Goal: Communication & Community: Share content

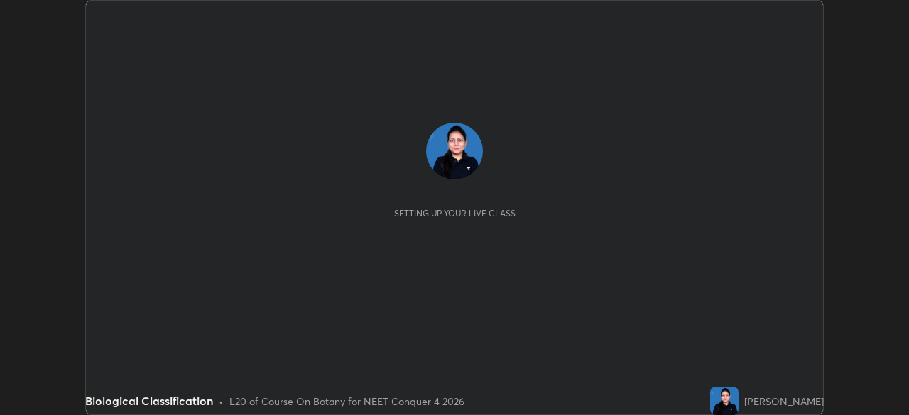
scroll to position [415, 908]
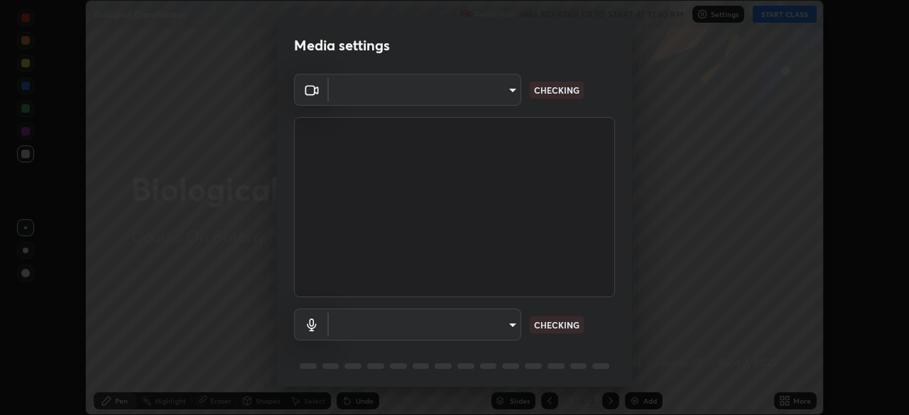
type input "2bd693d8498976811231acf1367c8f742acbae21c3f1c1a88a3b50950bbe65ab"
type input "default"
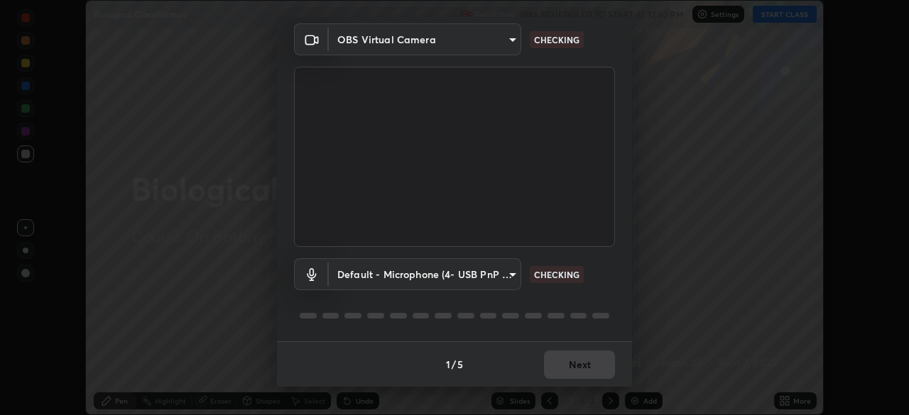
click at [511, 39] on body "Erase all Biological Classification Recording WAS SCHEDULED TO START AT 12:40 P…" at bounding box center [454, 207] width 909 height 415
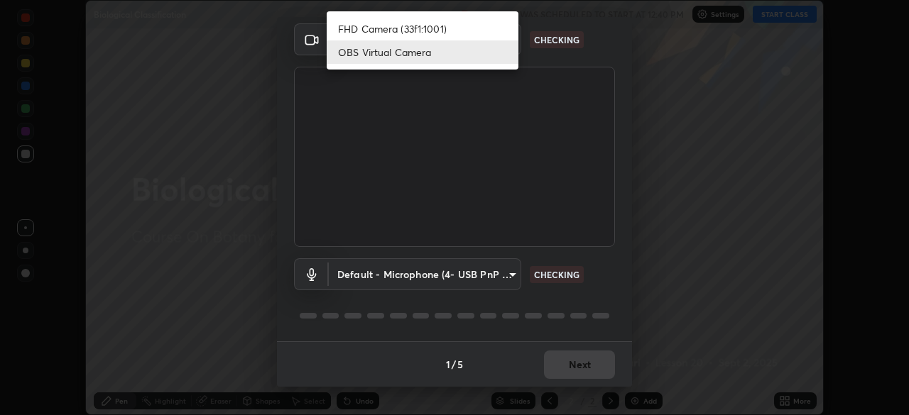
click at [446, 26] on li "FHD Camera (33f1:1001)" at bounding box center [423, 28] width 192 height 23
type input "5607bcfbd967db3bf5f76de58c8b00fc12754f2471884d1aaf72f2f6a5703857"
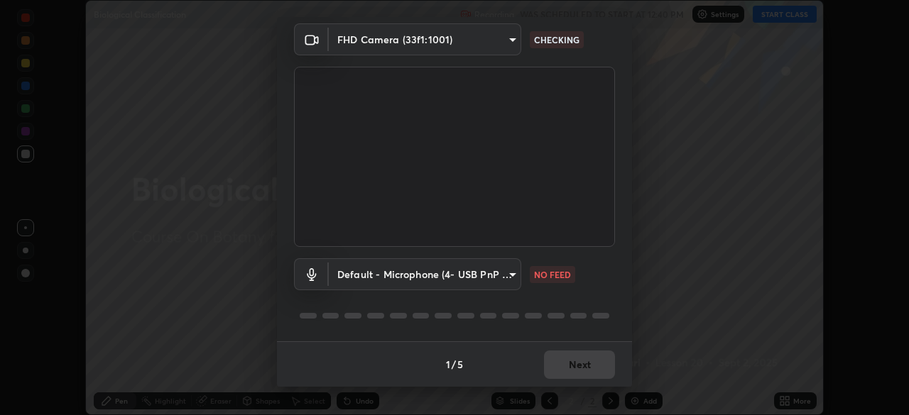
click at [501, 273] on body "Erase all Biological Classification Recording WAS SCHEDULED TO START AT 12:40 P…" at bounding box center [454, 207] width 909 height 415
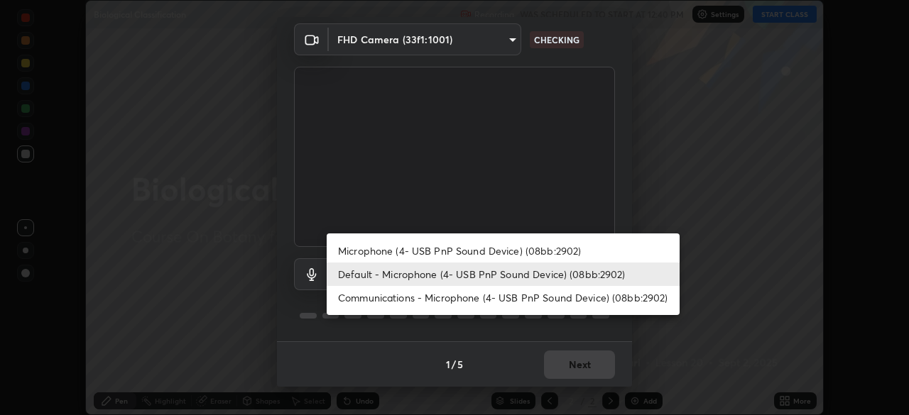
click at [413, 293] on li "Communications - Microphone (4- USB PnP Sound Device) (08bb:2902)" at bounding box center [503, 297] width 353 height 23
type input "communications"
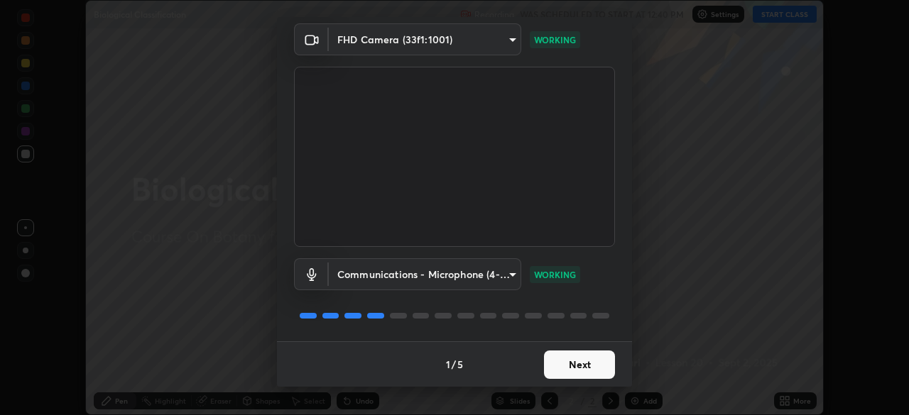
click at [567, 364] on button "Next" at bounding box center [579, 365] width 71 height 28
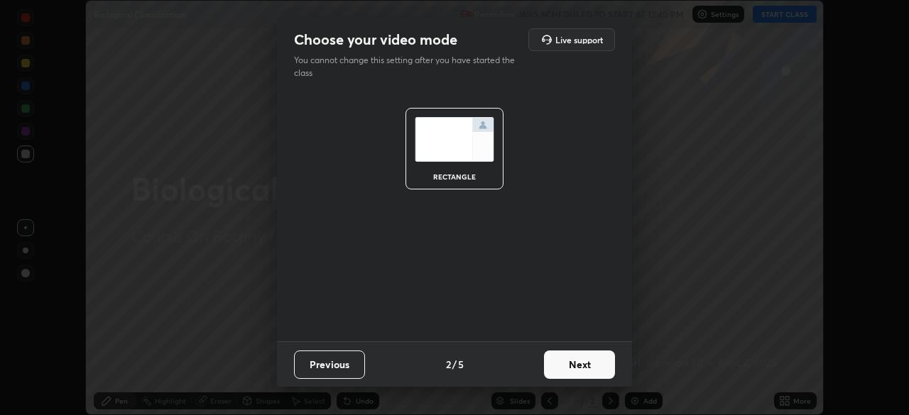
scroll to position [0, 0]
click at [577, 364] on button "Next" at bounding box center [579, 365] width 71 height 28
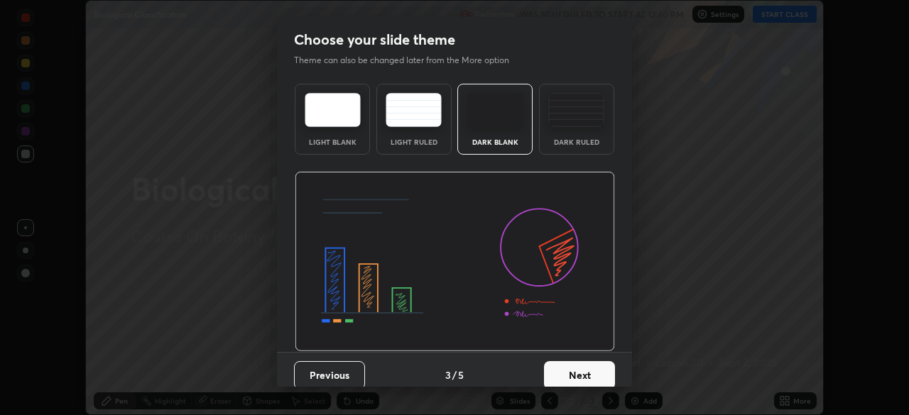
click at [596, 371] on button "Next" at bounding box center [579, 375] width 71 height 28
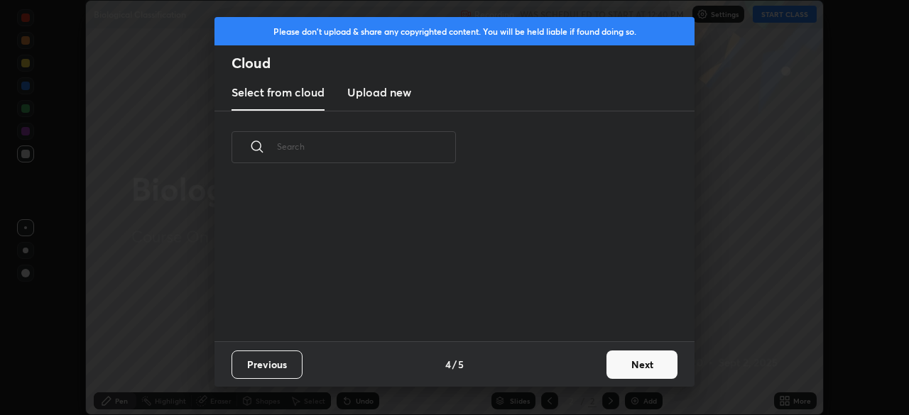
click at [632, 371] on button "Next" at bounding box center [641, 365] width 71 height 28
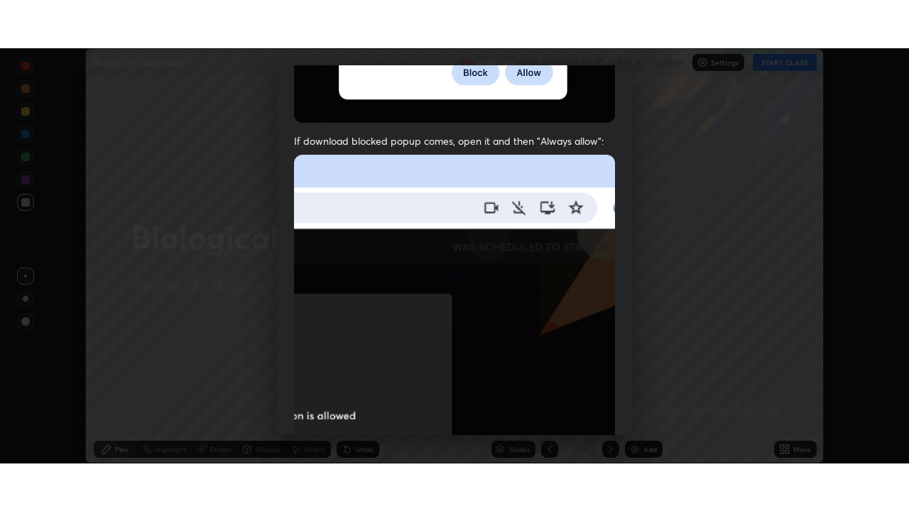
scroll to position [340, 0]
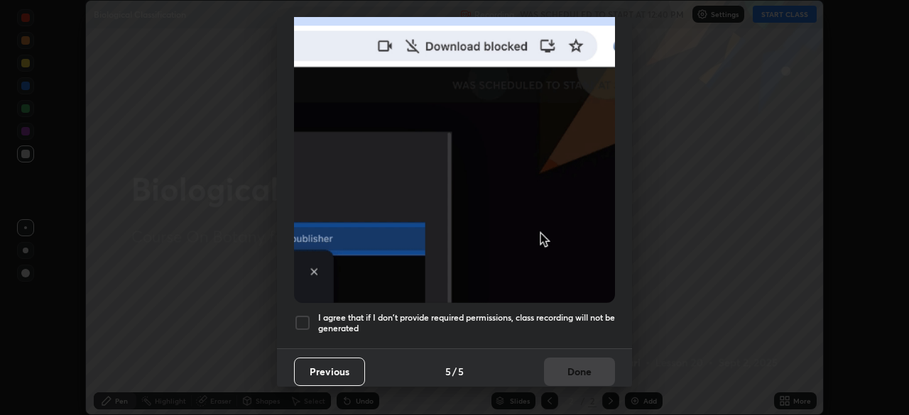
click at [305, 315] on div at bounding box center [302, 323] width 17 height 17
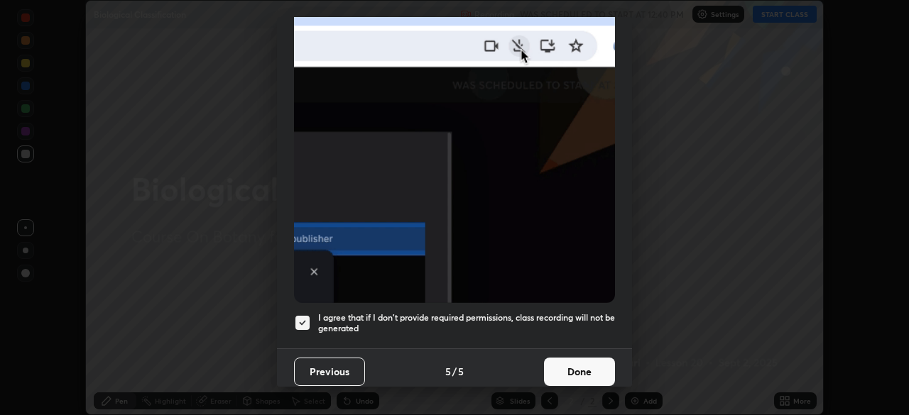
click at [557, 366] on button "Done" at bounding box center [579, 372] width 71 height 28
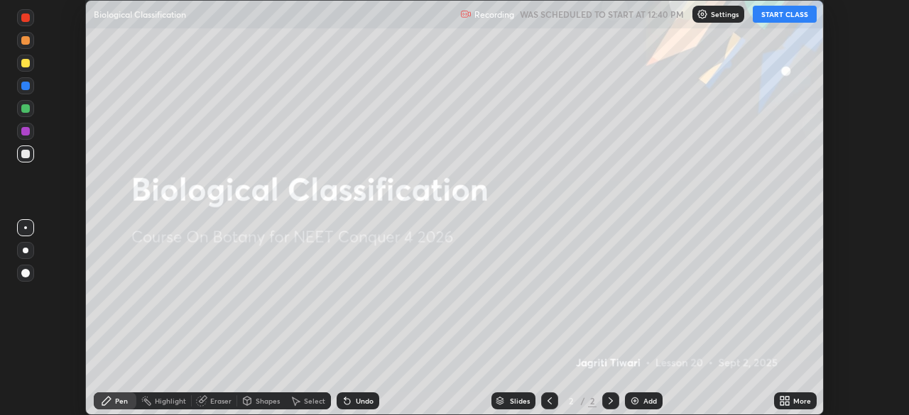
click at [788, 10] on button "START CLASS" at bounding box center [785, 14] width 64 height 17
click at [782, 398] on icon at bounding box center [782, 399] width 4 height 4
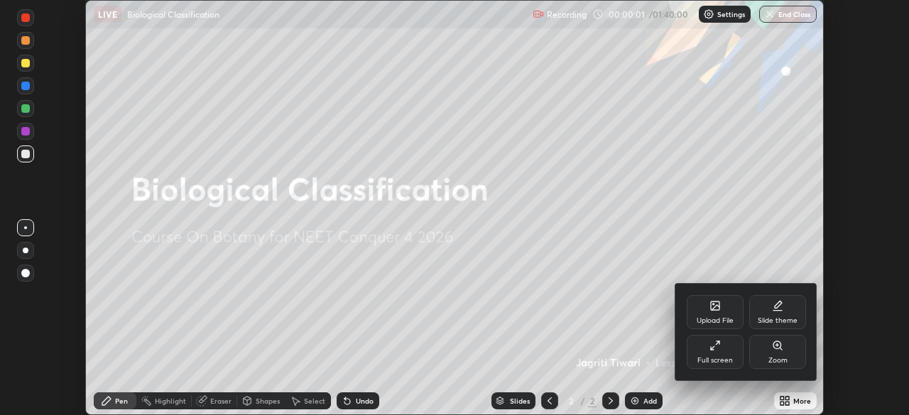
click at [726, 344] on div "Full screen" at bounding box center [715, 352] width 57 height 34
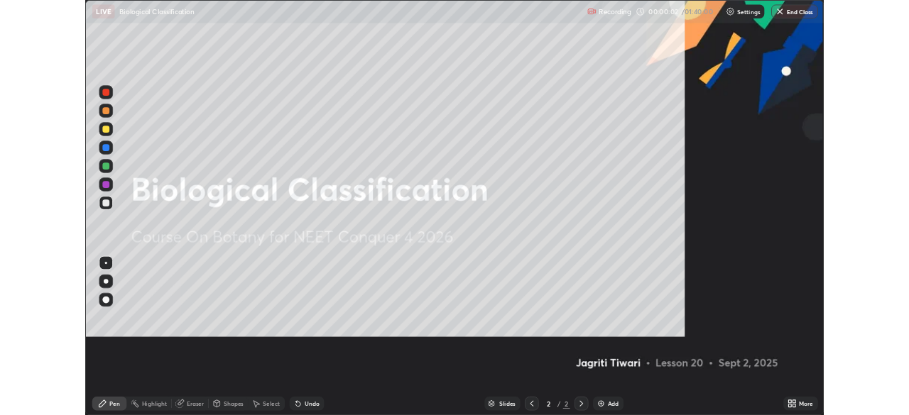
scroll to position [511, 909]
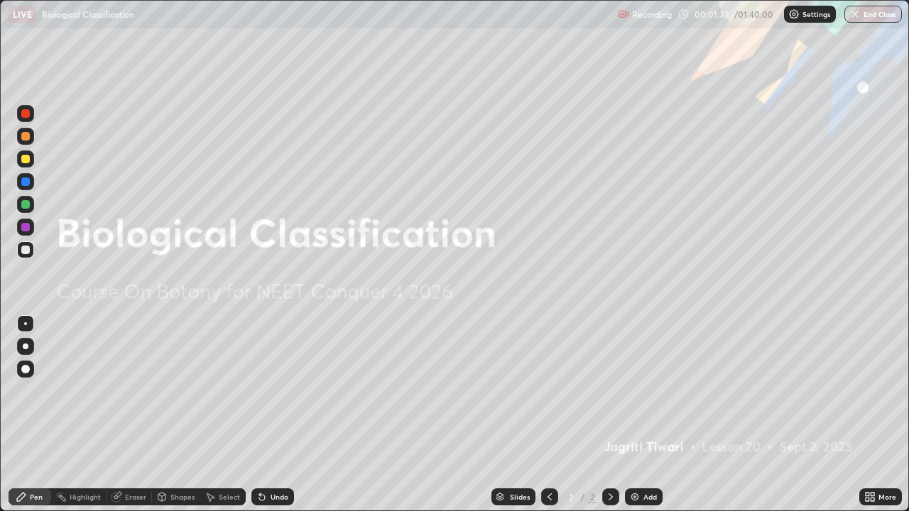
click at [648, 415] on div "Add" at bounding box center [649, 496] width 13 height 7
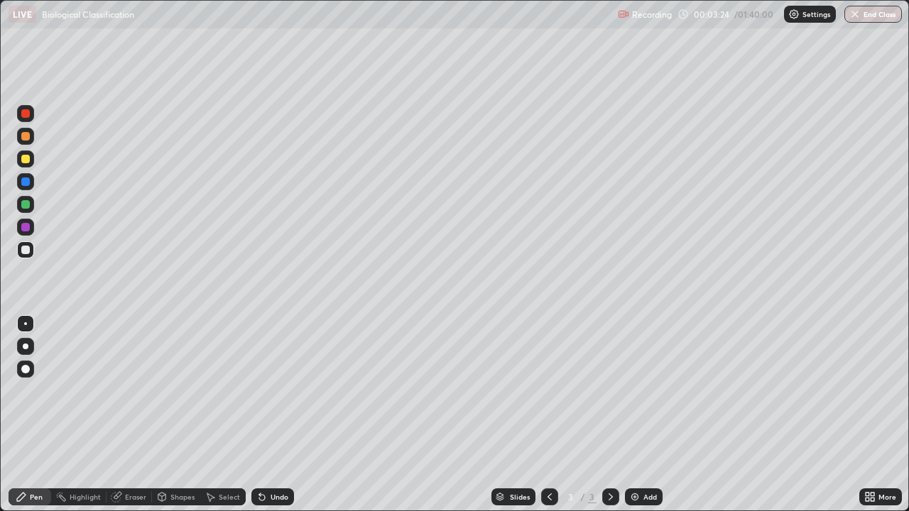
click at [22, 203] on div at bounding box center [25, 204] width 9 height 9
click at [24, 246] on div at bounding box center [25, 250] width 9 height 9
click at [23, 205] on div at bounding box center [25, 204] width 9 height 9
click at [22, 251] on div at bounding box center [25, 250] width 9 height 9
click at [26, 180] on div at bounding box center [25, 181] width 9 height 9
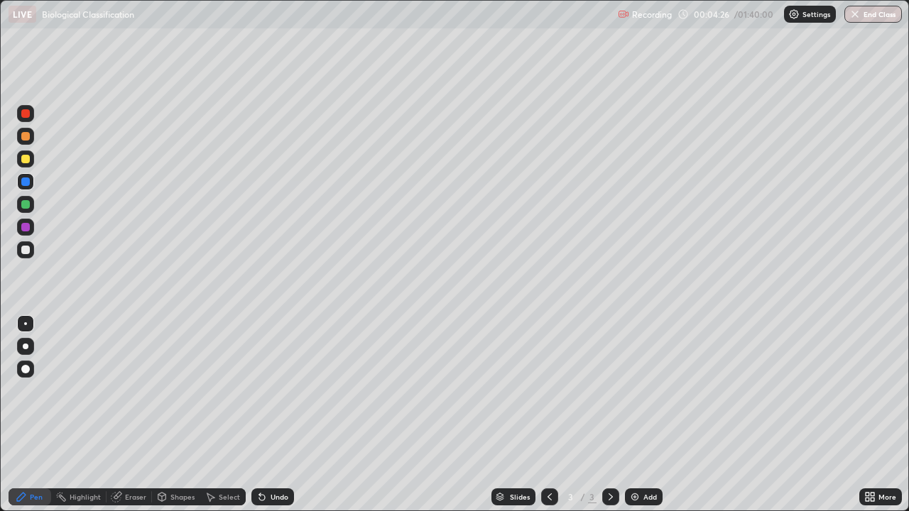
click at [28, 248] on div at bounding box center [25, 250] width 9 height 9
click at [29, 200] on div at bounding box center [25, 204] width 17 height 17
click at [281, 415] on div "Undo" at bounding box center [272, 496] width 43 height 17
click at [279, 415] on div "Undo" at bounding box center [272, 496] width 43 height 17
click at [24, 250] on div at bounding box center [25, 250] width 9 height 9
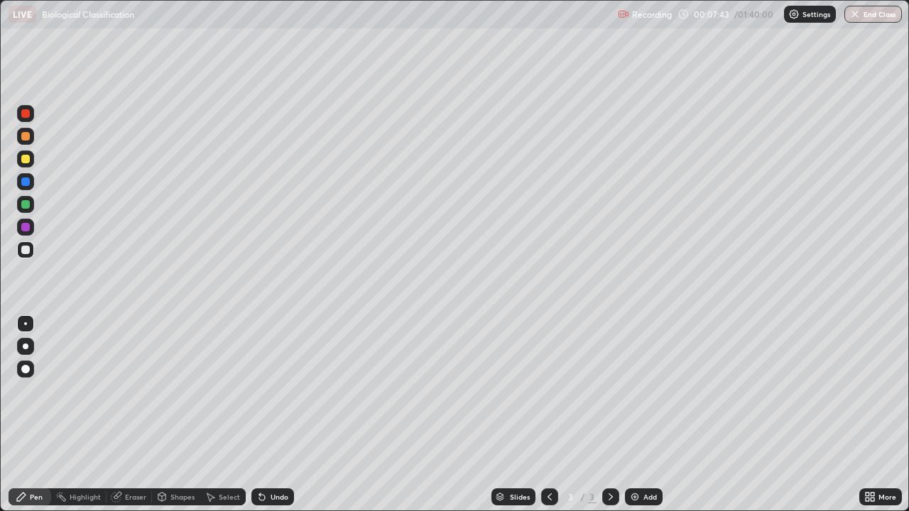
click at [638, 415] on img at bounding box center [634, 496] width 11 height 11
click at [26, 202] on div at bounding box center [25, 204] width 9 height 9
click at [27, 251] on div at bounding box center [25, 250] width 9 height 9
click at [26, 203] on div at bounding box center [25, 204] width 9 height 9
click at [633, 415] on img at bounding box center [634, 496] width 11 height 11
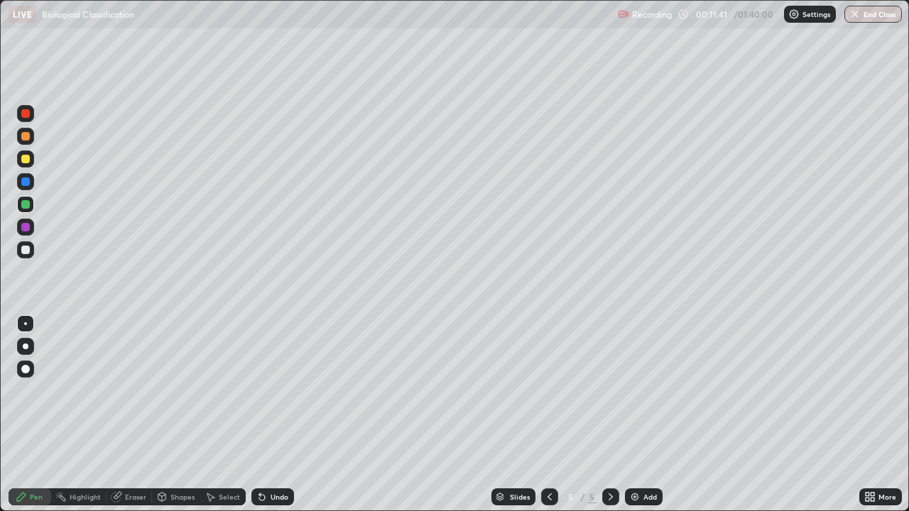
click at [25, 248] on div at bounding box center [25, 250] width 9 height 9
click at [638, 415] on img at bounding box center [634, 496] width 11 height 11
click at [29, 209] on div at bounding box center [25, 204] width 17 height 17
click at [26, 250] on div at bounding box center [25, 250] width 9 height 9
click at [26, 204] on div at bounding box center [25, 204] width 9 height 9
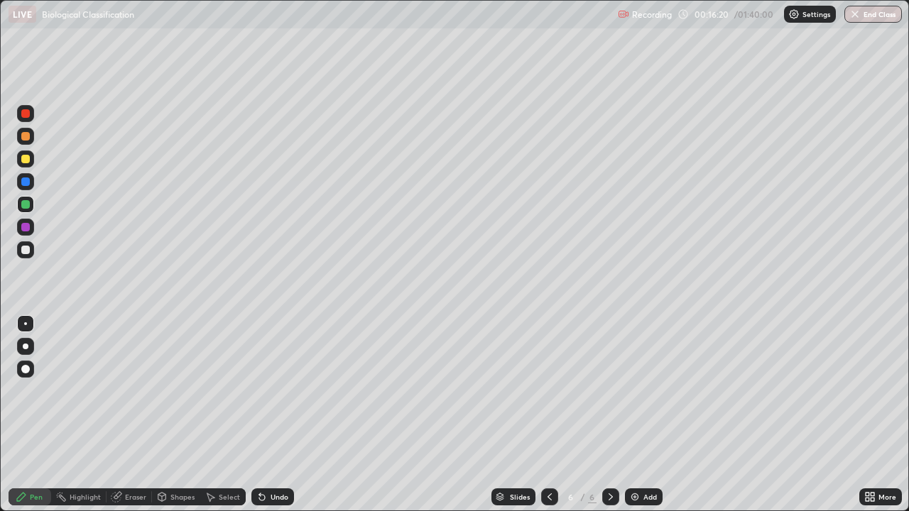
click at [28, 248] on div at bounding box center [25, 250] width 9 height 9
click at [652, 415] on div "Add" at bounding box center [644, 496] width 38 height 17
click at [26, 158] on div at bounding box center [25, 159] width 9 height 9
click at [25, 207] on div at bounding box center [25, 204] width 9 height 9
click at [25, 251] on div at bounding box center [25, 250] width 9 height 9
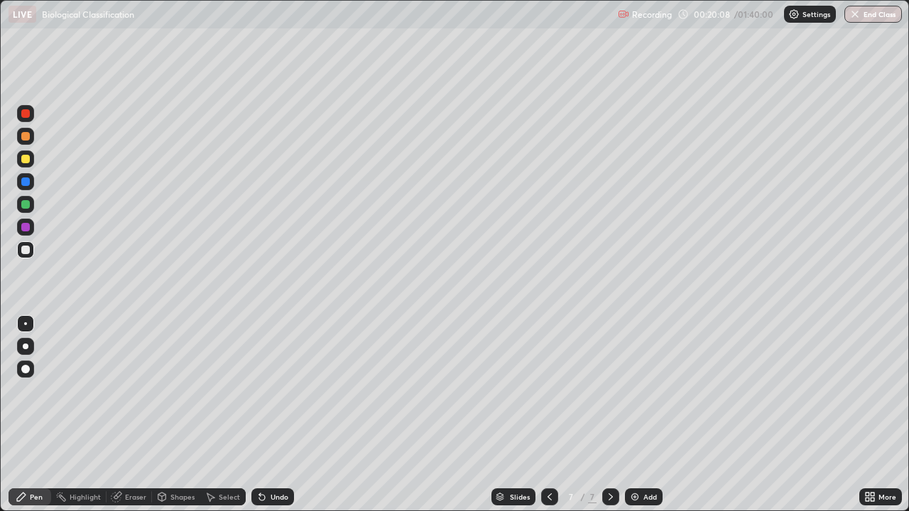
click at [628, 415] on div "Add" at bounding box center [644, 496] width 38 height 17
click at [26, 155] on div at bounding box center [25, 159] width 9 height 9
click at [33, 247] on div at bounding box center [25, 249] width 17 height 17
click at [140, 415] on div "Eraser" at bounding box center [135, 496] width 21 height 7
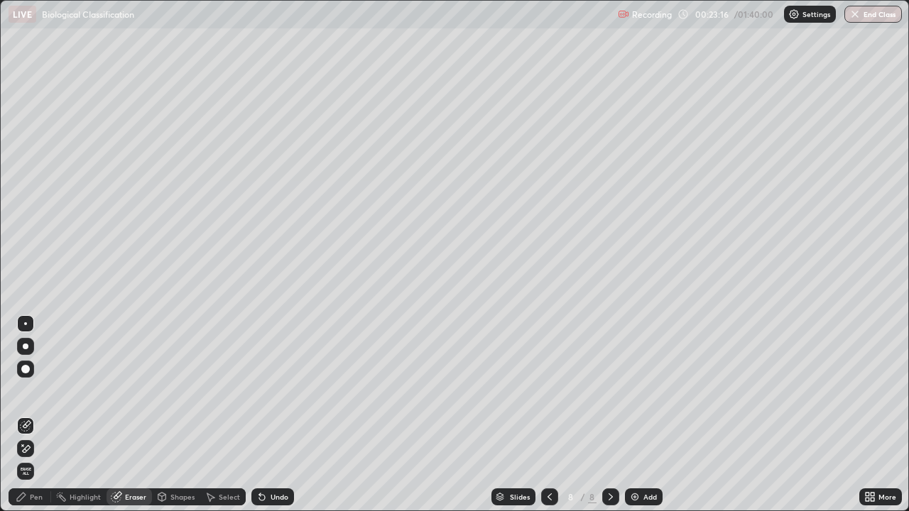
click at [44, 415] on div "Pen" at bounding box center [30, 496] width 43 height 17
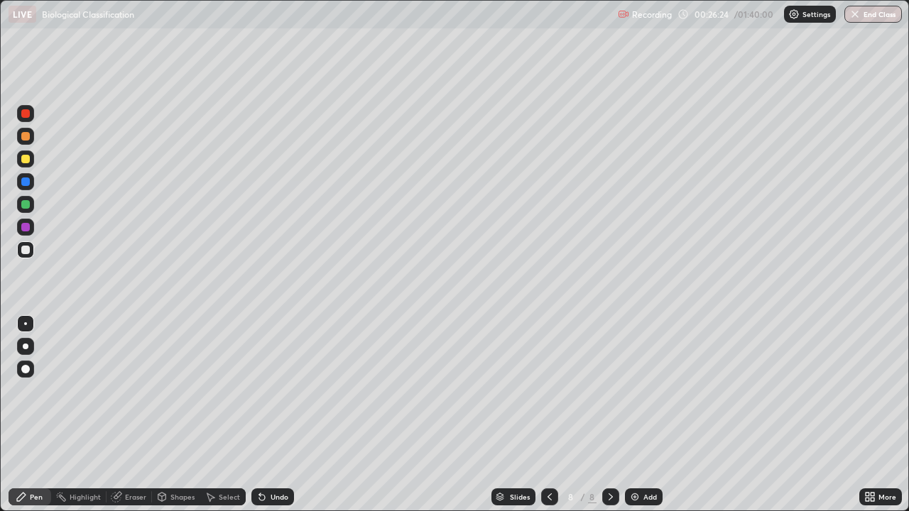
click at [636, 415] on img at bounding box center [634, 496] width 11 height 11
click at [23, 159] on div at bounding box center [25, 159] width 9 height 9
click at [28, 246] on div at bounding box center [25, 250] width 9 height 9
click at [872, 415] on div "More" at bounding box center [880, 496] width 43 height 17
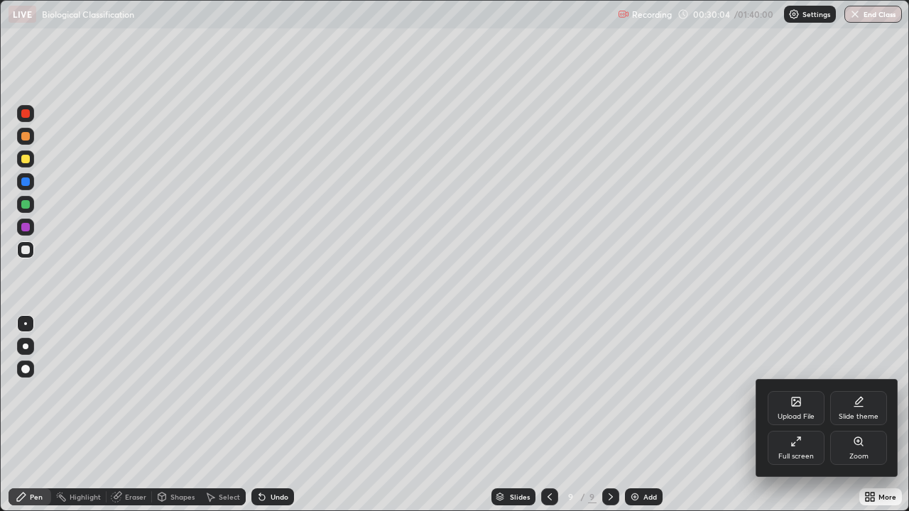
click at [804, 415] on div "Full screen" at bounding box center [795, 448] width 57 height 34
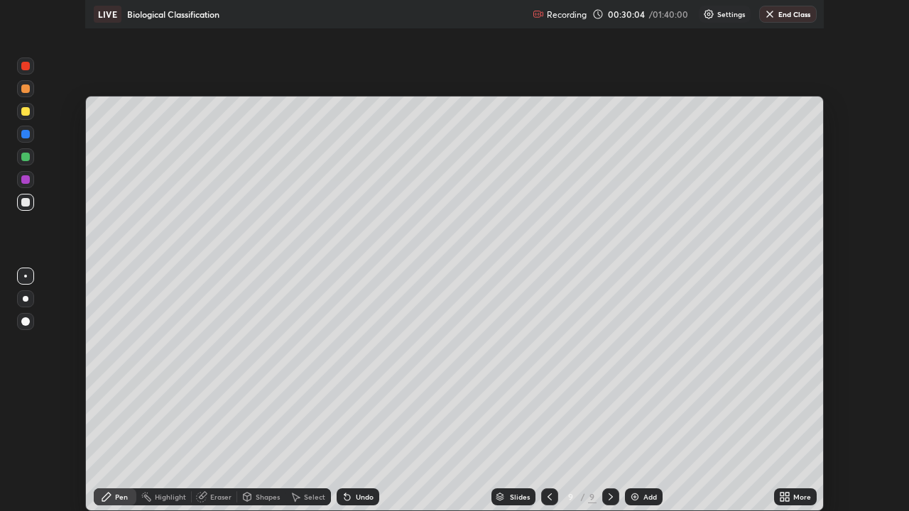
scroll to position [70583, 70090]
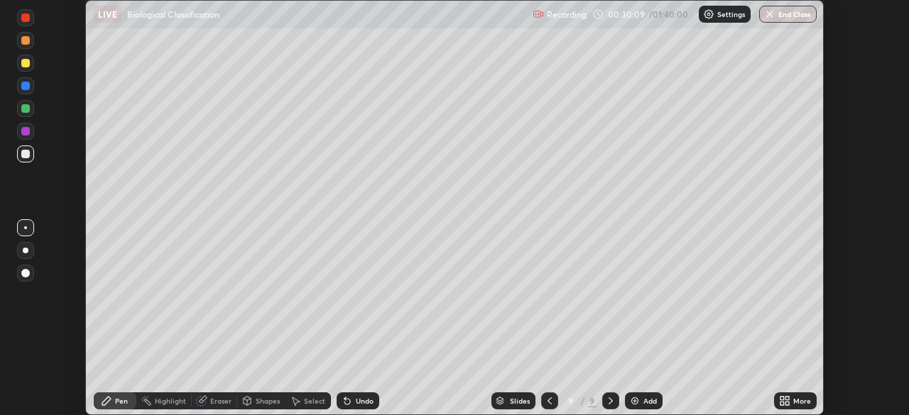
click at [786, 398] on icon at bounding box center [787, 399] width 4 height 4
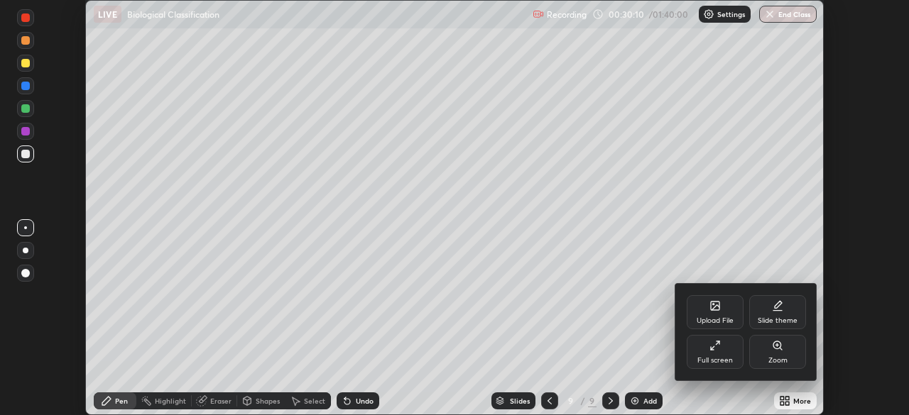
click at [653, 351] on div at bounding box center [454, 207] width 909 height 415
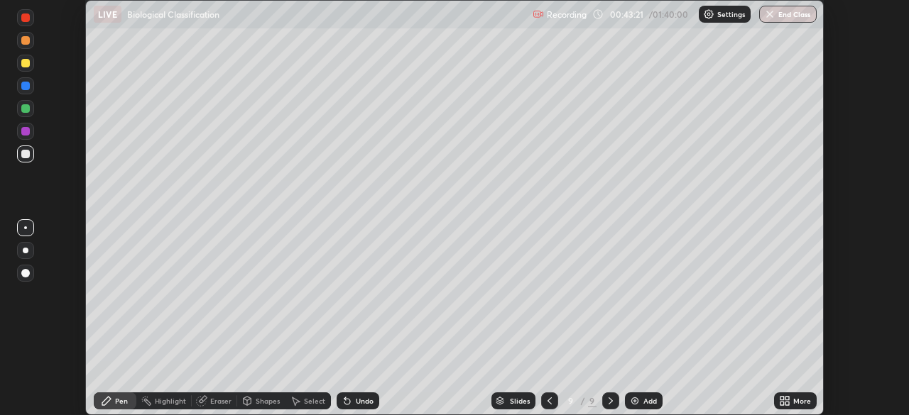
click at [790, 400] on icon at bounding box center [784, 400] width 11 height 11
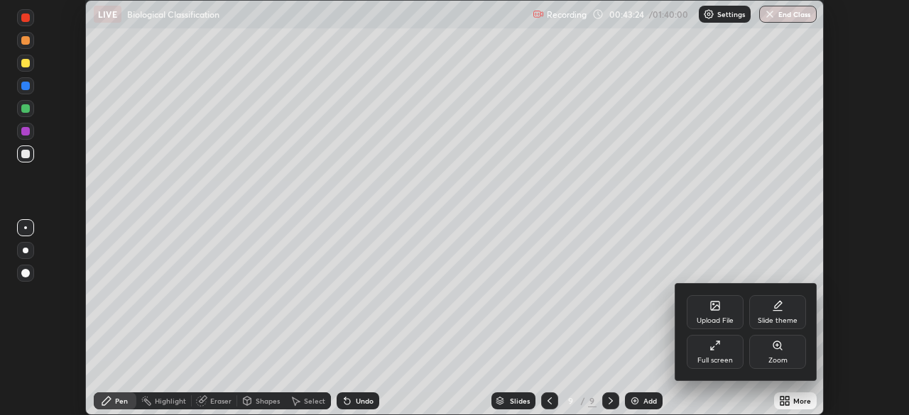
click at [727, 359] on div "Full screen" at bounding box center [714, 360] width 35 height 7
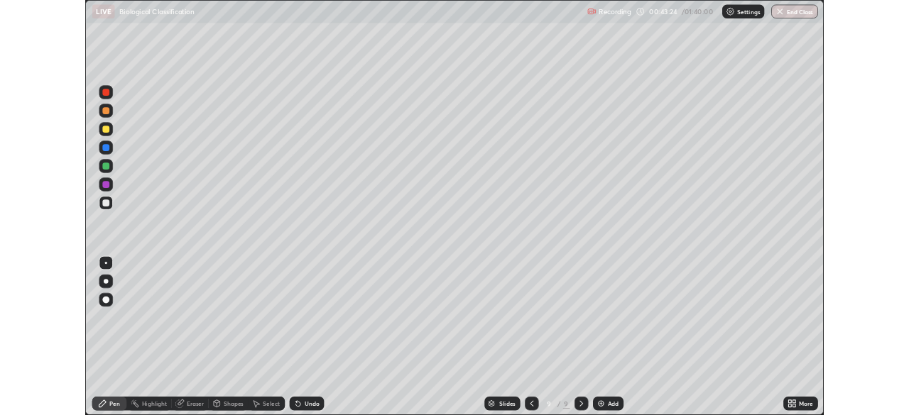
scroll to position [511, 909]
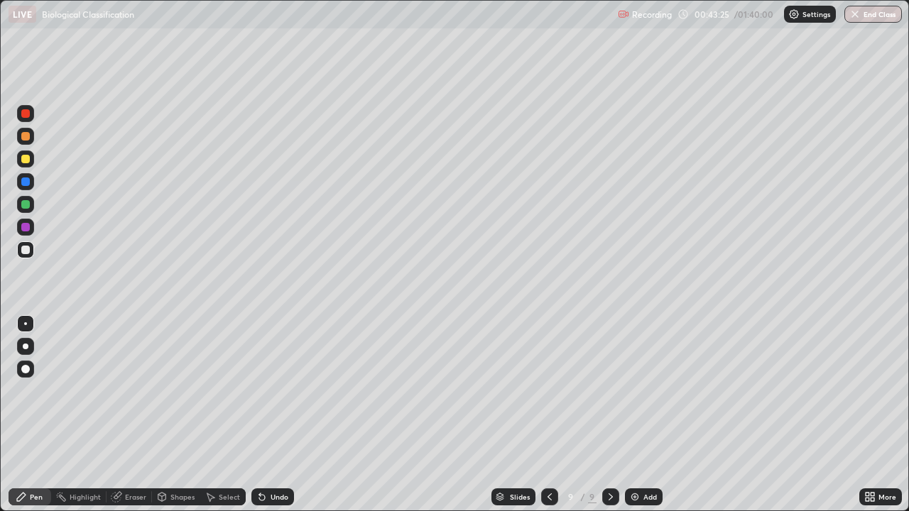
click at [644, 415] on div "Add" at bounding box center [649, 496] width 13 height 7
click at [638, 415] on div "Add" at bounding box center [644, 496] width 38 height 17
click at [28, 159] on div at bounding box center [25, 159] width 9 height 9
click at [26, 205] on div at bounding box center [25, 204] width 9 height 9
click at [268, 415] on div "Undo" at bounding box center [272, 496] width 43 height 17
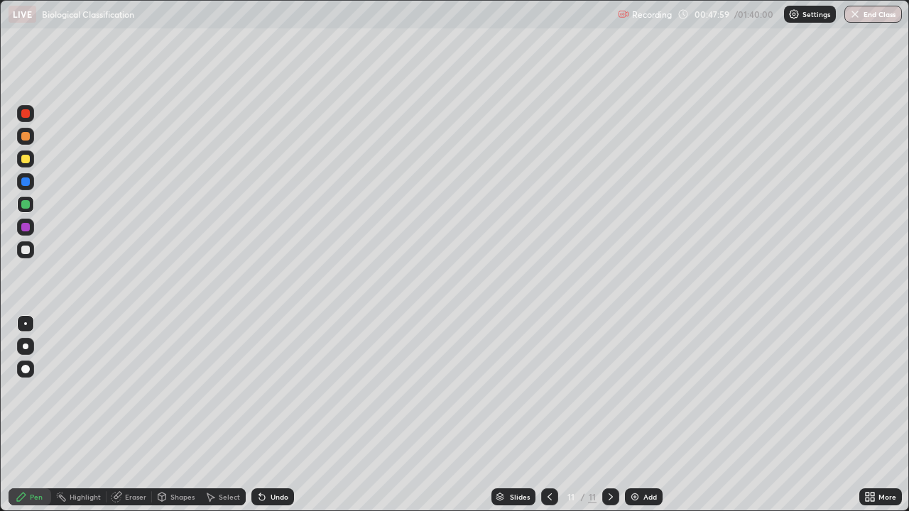
click at [28, 225] on div at bounding box center [25, 227] width 9 height 9
click at [641, 415] on div "Add" at bounding box center [644, 496] width 38 height 17
click at [26, 160] on div at bounding box center [25, 159] width 9 height 9
click at [29, 250] on div at bounding box center [25, 250] width 9 height 9
click at [274, 415] on div "Undo" at bounding box center [280, 496] width 18 height 7
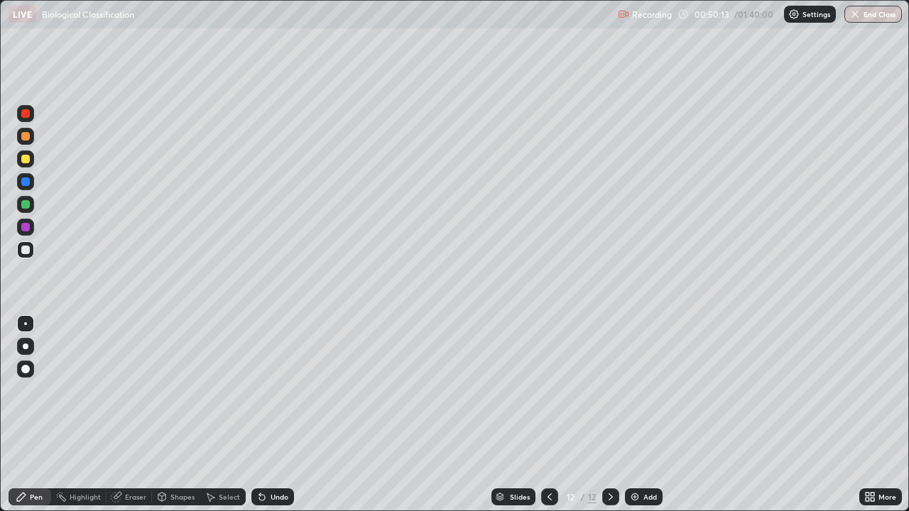
click at [26, 248] on div at bounding box center [25, 250] width 9 height 9
click at [649, 415] on div "Add" at bounding box center [649, 496] width 13 height 7
click at [29, 155] on div at bounding box center [25, 159] width 17 height 17
click at [28, 244] on div at bounding box center [25, 249] width 17 height 17
click at [32, 230] on div at bounding box center [25, 227] width 17 height 17
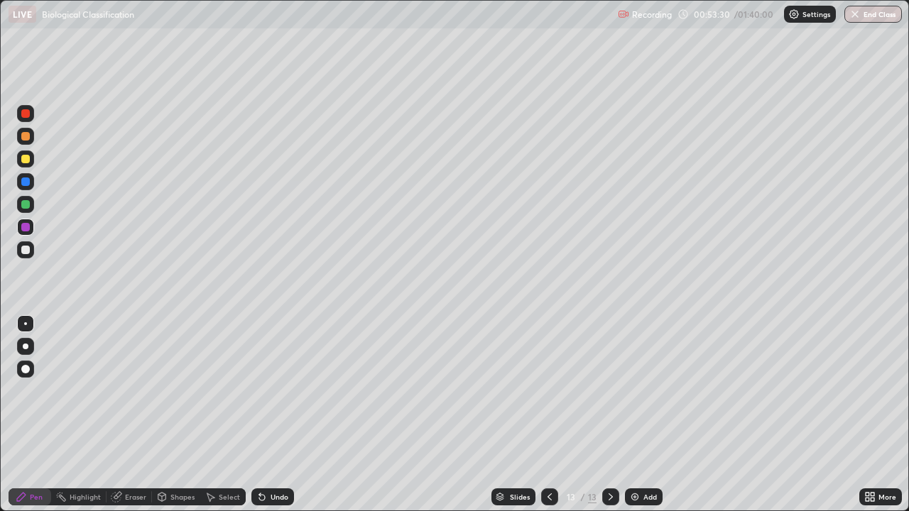
click at [23, 249] on div at bounding box center [25, 250] width 9 height 9
click at [31, 205] on div at bounding box center [25, 204] width 17 height 17
click at [24, 251] on div at bounding box center [25, 250] width 9 height 9
click at [639, 415] on div "Add" at bounding box center [644, 496] width 38 height 17
click at [26, 156] on div at bounding box center [25, 159] width 9 height 9
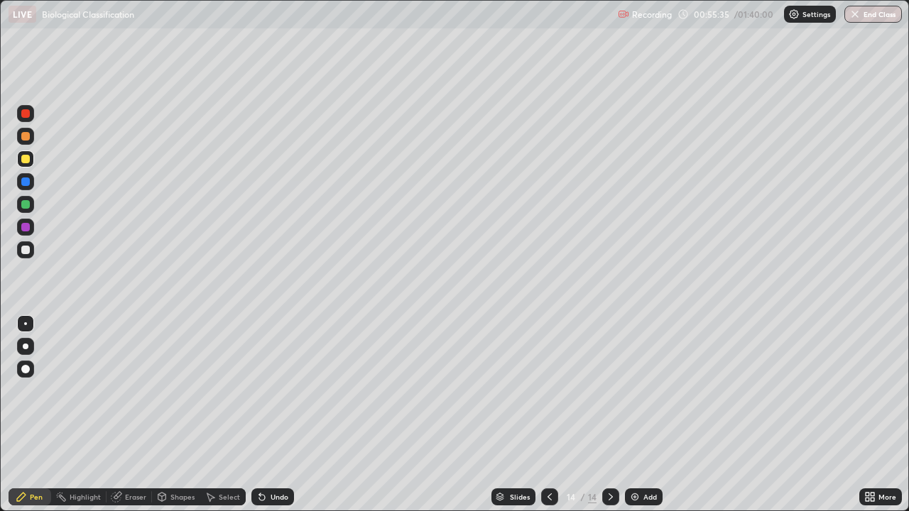
click at [21, 256] on div at bounding box center [25, 249] width 17 height 17
click at [23, 204] on div at bounding box center [25, 204] width 9 height 9
click at [21, 251] on div at bounding box center [25, 250] width 9 height 9
click at [283, 415] on div "Undo" at bounding box center [272, 496] width 43 height 17
click at [641, 415] on div "Add" at bounding box center [644, 496] width 38 height 17
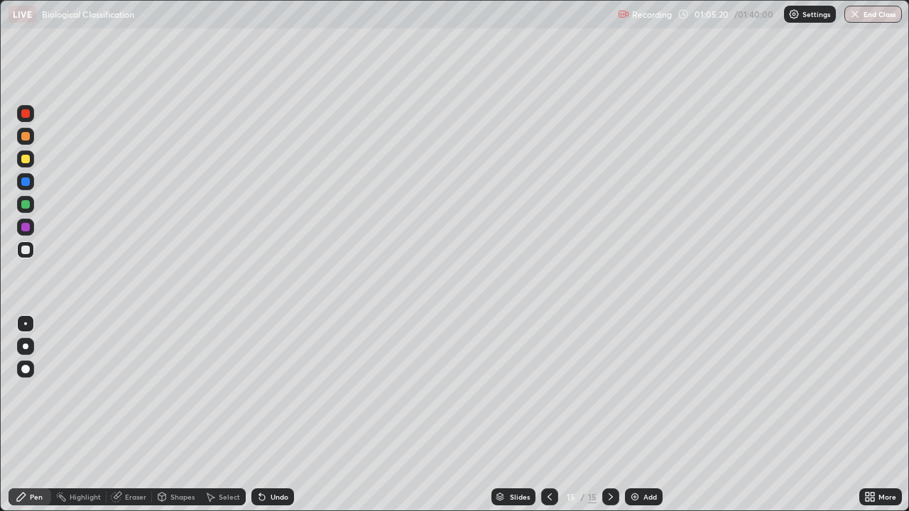
click at [548, 415] on icon at bounding box center [549, 496] width 11 height 11
click at [25, 227] on div at bounding box center [25, 227] width 9 height 9
click at [607, 415] on icon at bounding box center [610, 496] width 11 height 11
click at [635, 415] on div "Add" at bounding box center [644, 496] width 38 height 17
click at [555, 415] on div at bounding box center [549, 496] width 17 height 17
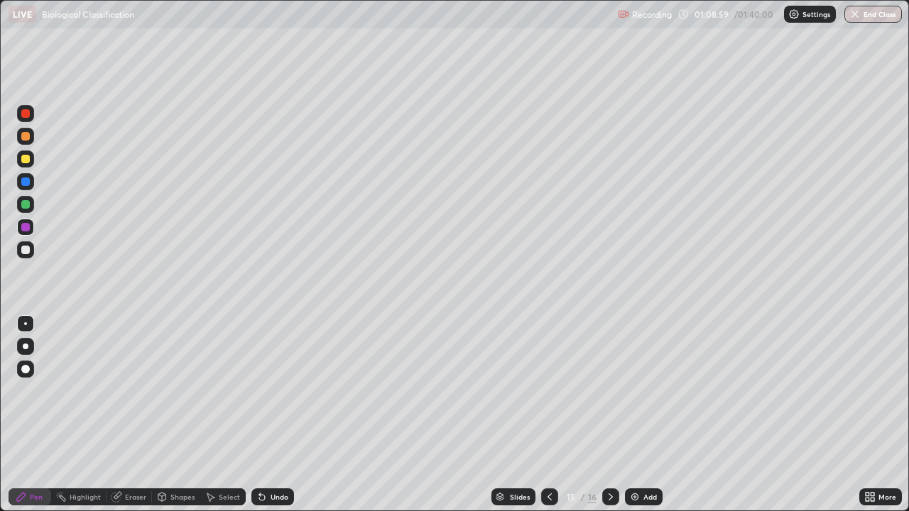
click at [23, 205] on div at bounding box center [25, 204] width 9 height 9
click at [29, 159] on div at bounding box center [25, 159] width 9 height 9
click at [609, 415] on icon at bounding box center [610, 496] width 11 height 11
click at [23, 202] on div at bounding box center [25, 204] width 9 height 9
click at [26, 248] on div at bounding box center [25, 250] width 9 height 9
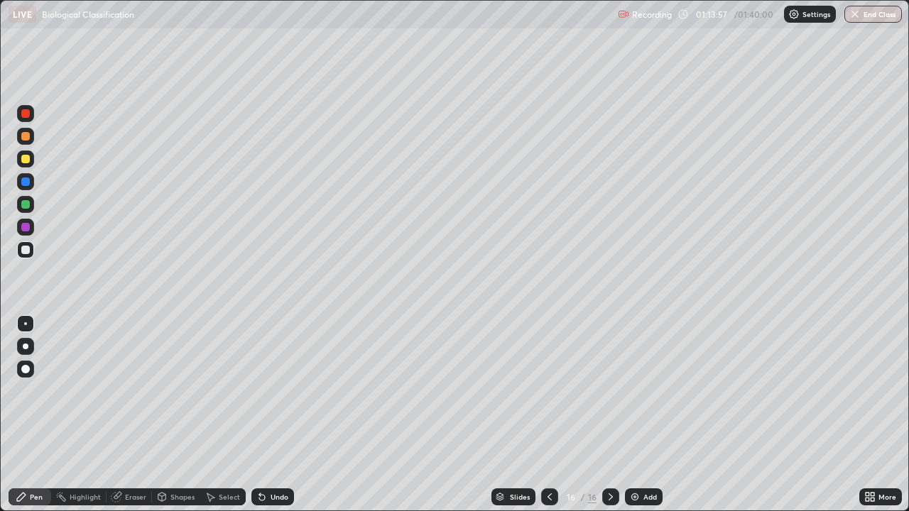
click at [24, 159] on div at bounding box center [25, 159] width 9 height 9
click at [22, 212] on div at bounding box center [25, 204] width 17 height 17
click at [280, 415] on div "Undo" at bounding box center [280, 496] width 18 height 7
click at [272, 415] on div "Undo" at bounding box center [272, 496] width 43 height 17
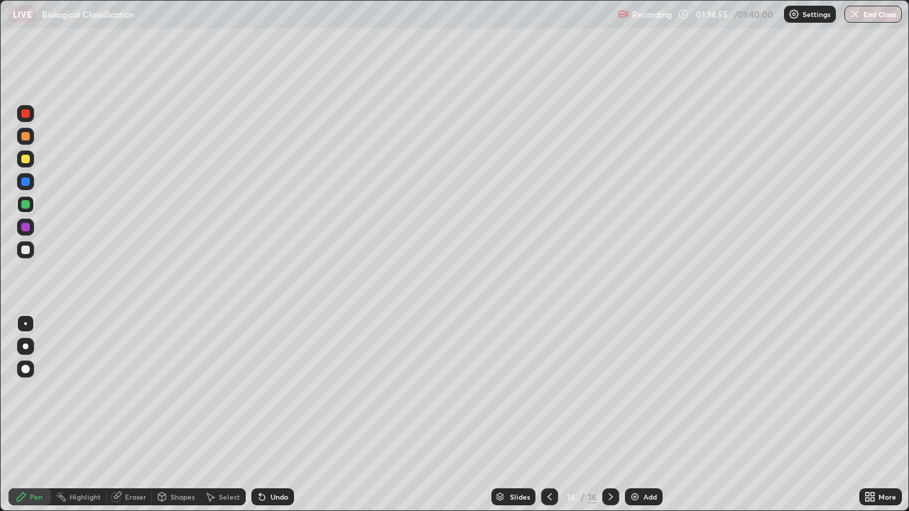
click at [272, 415] on div "Undo" at bounding box center [270, 497] width 48 height 28
click at [275, 415] on div "Undo" at bounding box center [270, 497] width 48 height 28
click at [277, 415] on div "Undo" at bounding box center [270, 497] width 48 height 28
click at [280, 415] on div "Undo" at bounding box center [270, 497] width 48 height 28
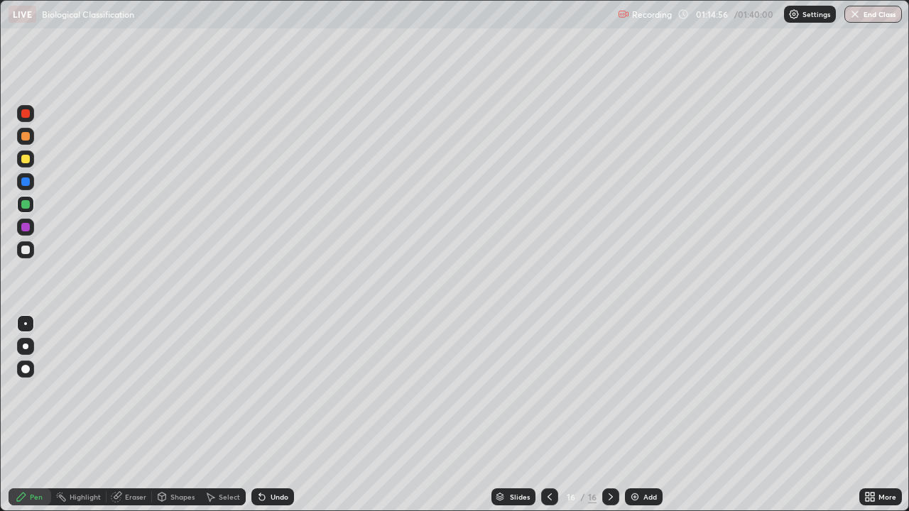
click at [280, 415] on div "Undo" at bounding box center [272, 496] width 43 height 17
click at [279, 415] on div "Undo" at bounding box center [272, 496] width 43 height 17
click at [280, 415] on div "Undo" at bounding box center [272, 496] width 43 height 17
click at [648, 415] on div "Add" at bounding box center [649, 496] width 13 height 7
click at [26, 160] on div at bounding box center [25, 159] width 9 height 9
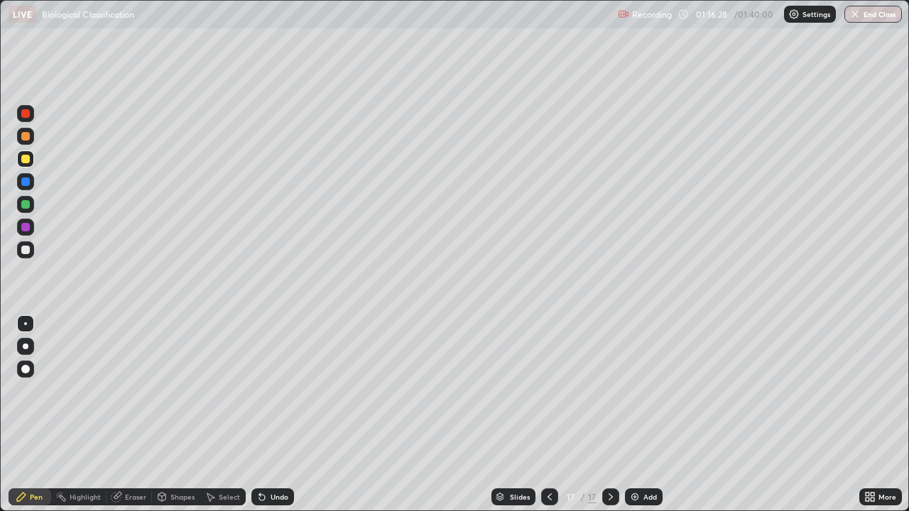
click at [25, 201] on div at bounding box center [25, 204] width 9 height 9
click at [23, 253] on div at bounding box center [25, 250] width 9 height 9
click at [26, 158] on div at bounding box center [25, 159] width 9 height 9
click at [879, 415] on div "More" at bounding box center [887, 496] width 18 height 7
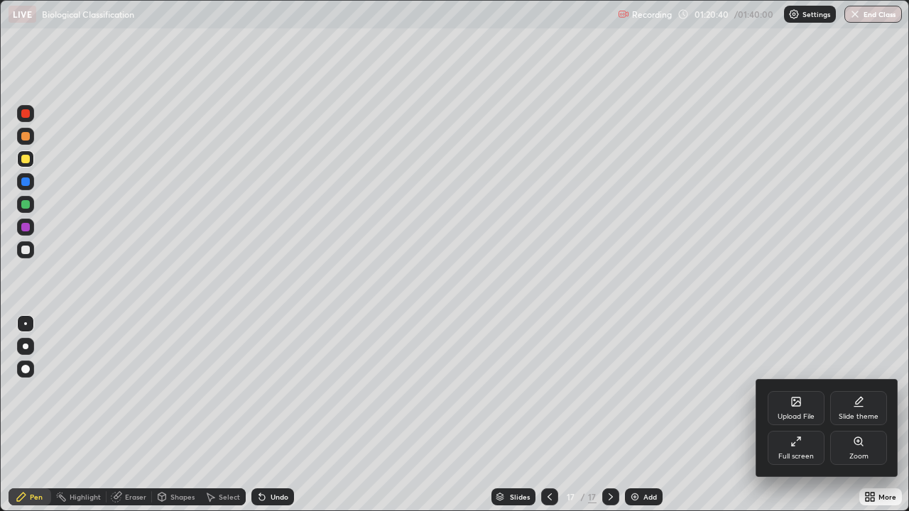
click at [802, 415] on div "Full screen" at bounding box center [795, 448] width 57 height 34
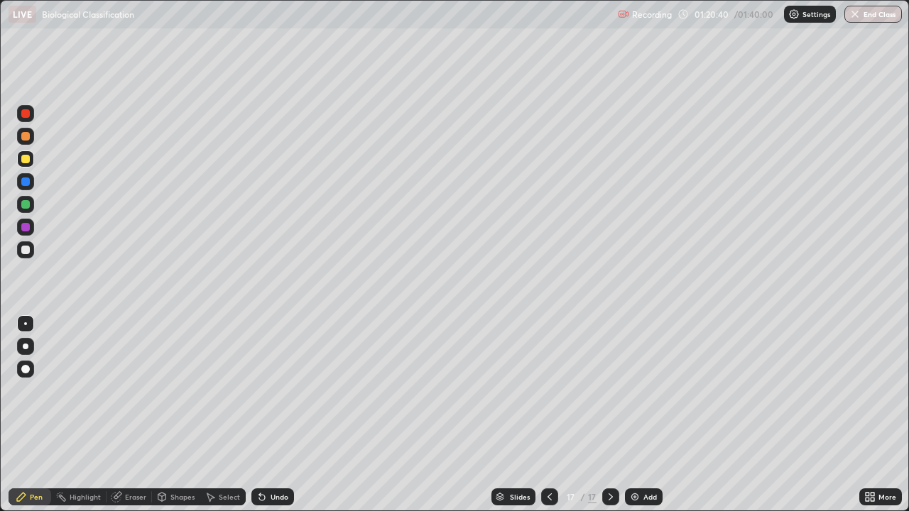
scroll to position [70583, 70090]
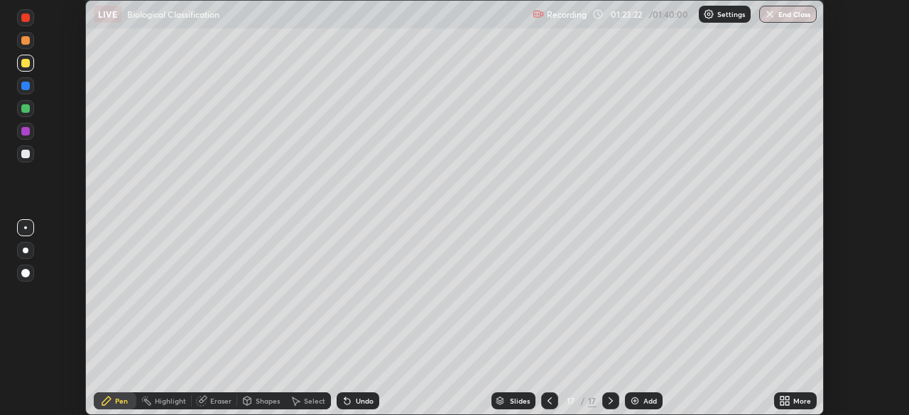
click at [790, 400] on div "More" at bounding box center [795, 401] width 43 height 17
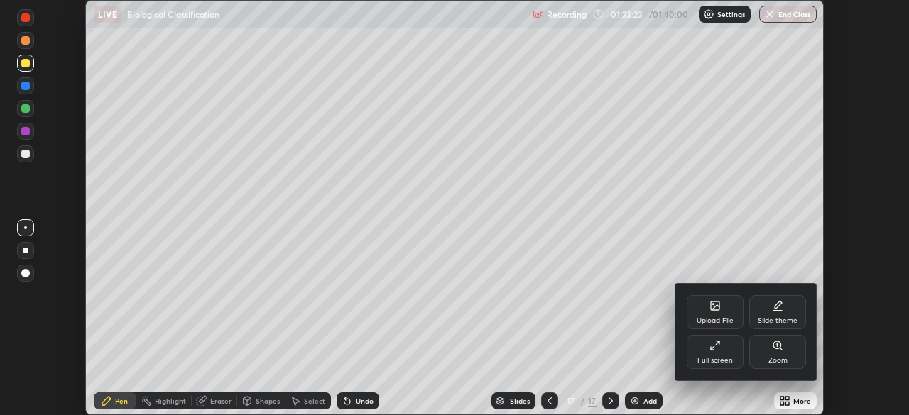
click at [731, 351] on div "Full screen" at bounding box center [715, 352] width 57 height 34
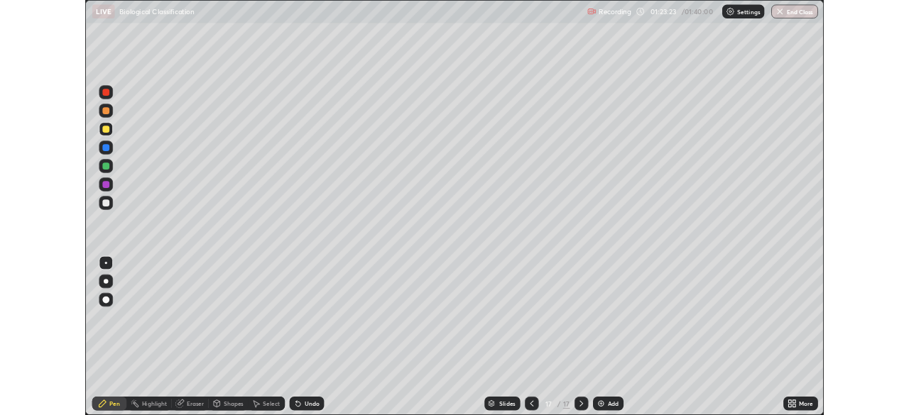
scroll to position [511, 909]
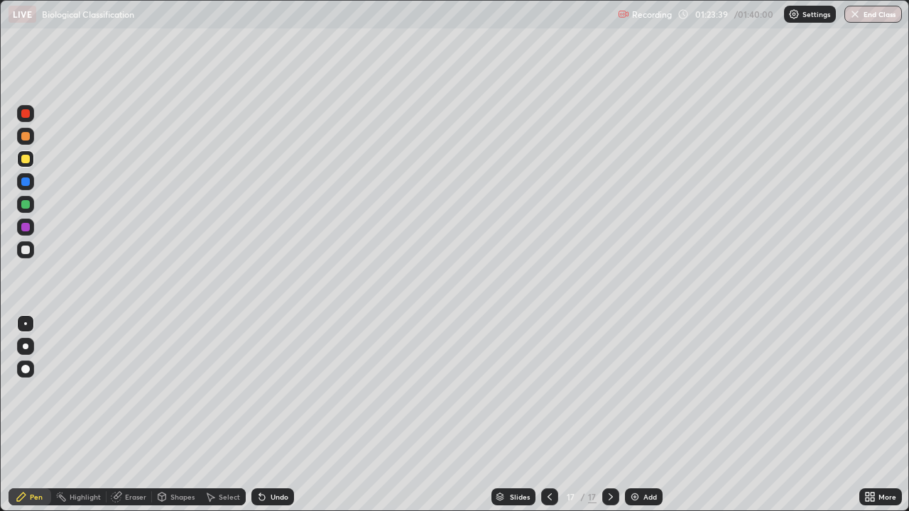
click at [868, 415] on icon at bounding box center [867, 500] width 4 height 4
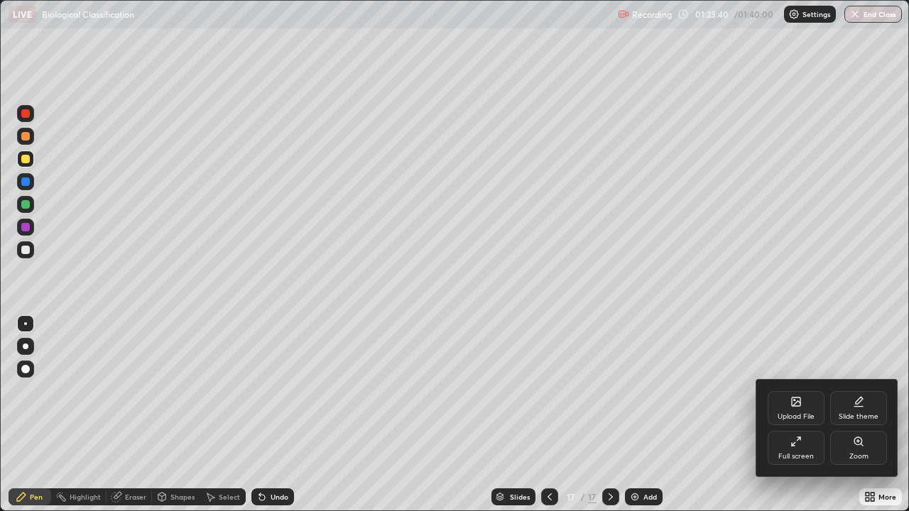
click at [798, 415] on icon at bounding box center [795, 441] width 11 height 11
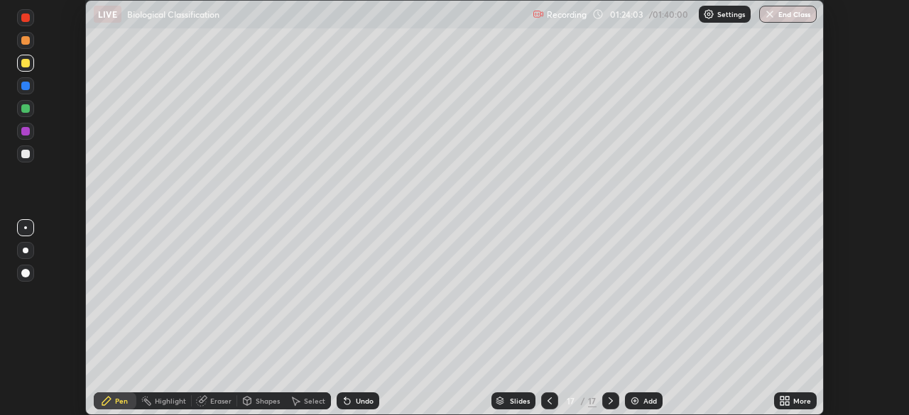
click at [785, 398] on icon at bounding box center [784, 400] width 11 height 11
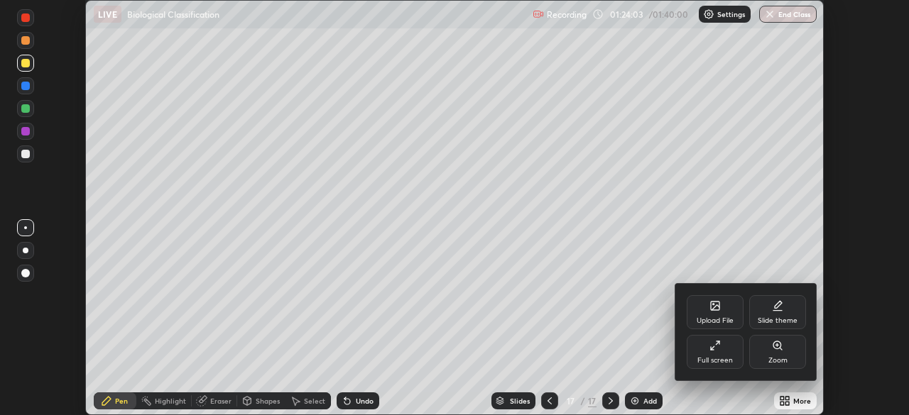
click at [726, 357] on div "Full screen" at bounding box center [714, 360] width 35 height 7
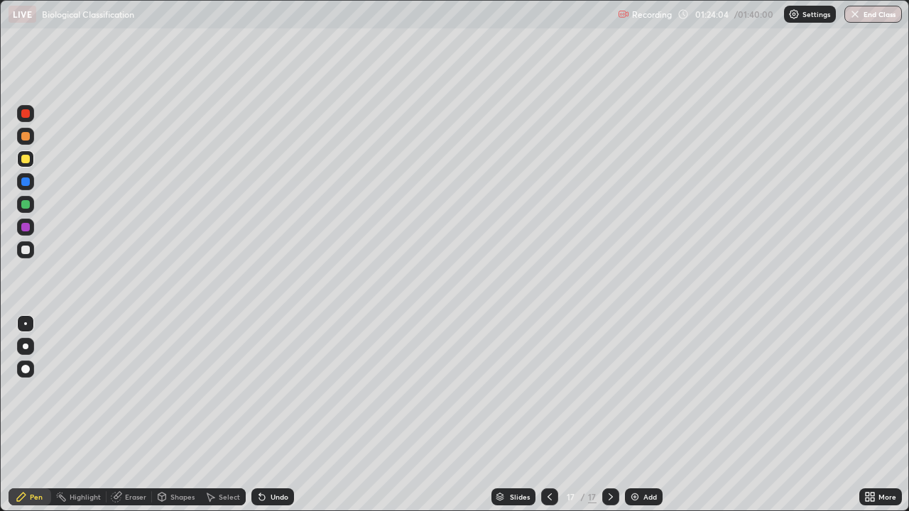
scroll to position [511, 909]
click at [639, 415] on div "Add" at bounding box center [644, 496] width 38 height 17
click at [23, 253] on div at bounding box center [25, 250] width 9 height 9
click at [28, 155] on div at bounding box center [25, 159] width 9 height 9
click at [645, 415] on div "Add" at bounding box center [649, 496] width 13 height 7
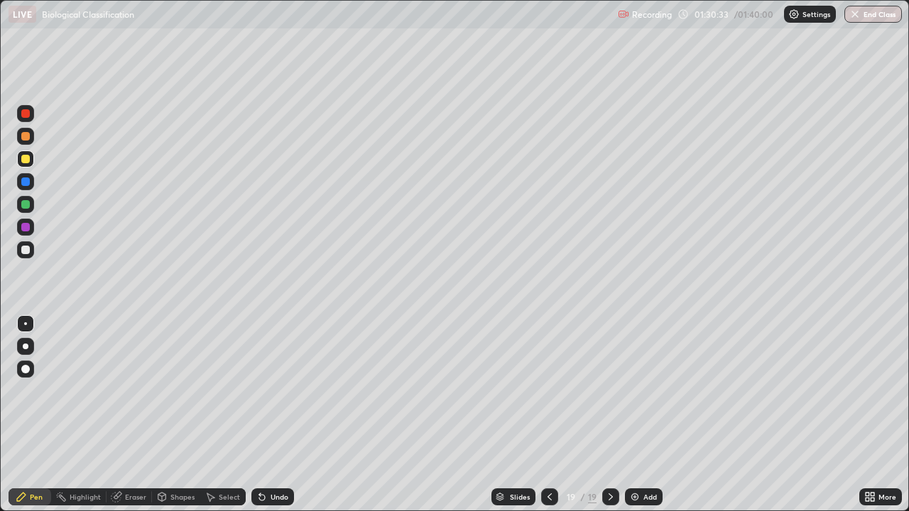
click at [26, 182] on div at bounding box center [25, 181] width 9 height 9
click at [24, 205] on div at bounding box center [25, 204] width 9 height 9
click at [26, 228] on div at bounding box center [25, 227] width 9 height 9
click at [278, 415] on div "Undo" at bounding box center [280, 496] width 18 height 7
click at [282, 415] on div "Undo" at bounding box center [280, 496] width 18 height 7
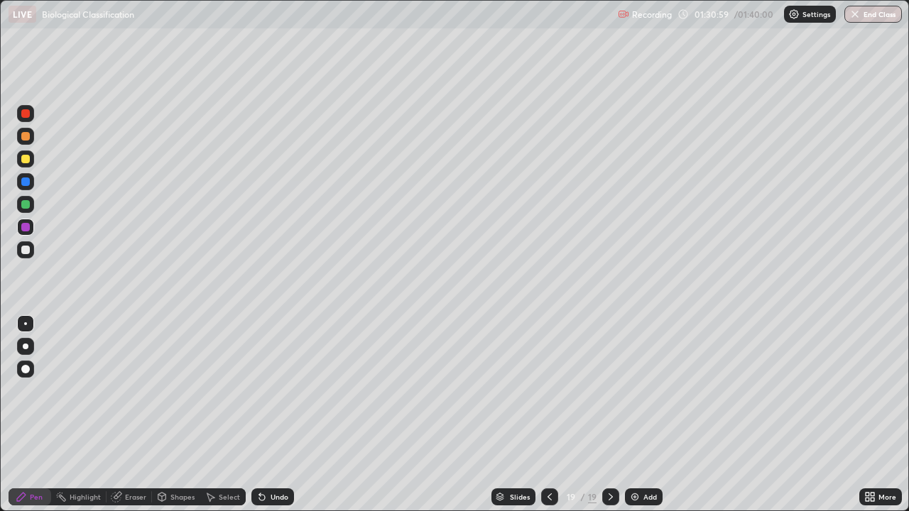
click at [283, 415] on div "Undo" at bounding box center [272, 496] width 43 height 17
click at [23, 250] on div at bounding box center [25, 250] width 9 height 9
click at [643, 415] on div "Add" at bounding box center [649, 496] width 13 height 7
click at [23, 197] on div at bounding box center [25, 204] width 17 height 17
click at [23, 160] on div at bounding box center [25, 159] width 9 height 9
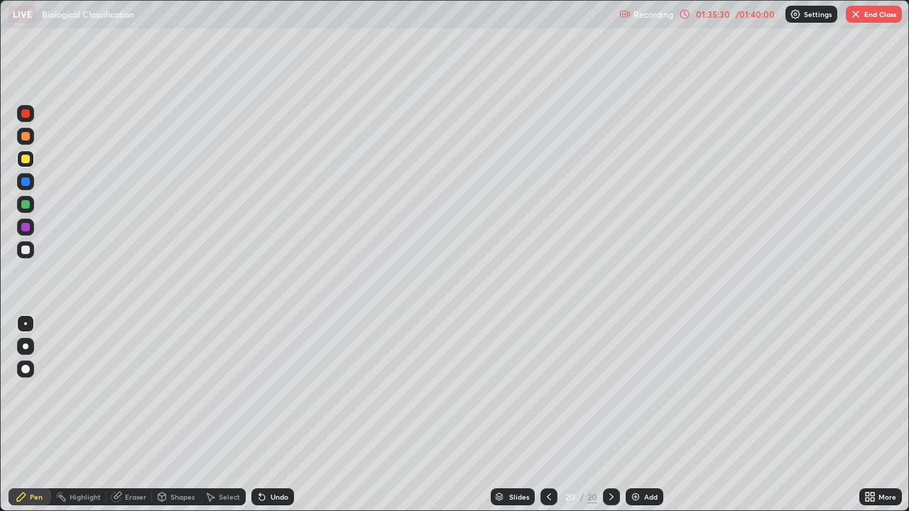
click at [645, 415] on div "Add" at bounding box center [644, 496] width 38 height 17
click at [20, 242] on div at bounding box center [25, 249] width 17 height 17
click at [276, 415] on div "Undo" at bounding box center [272, 496] width 43 height 17
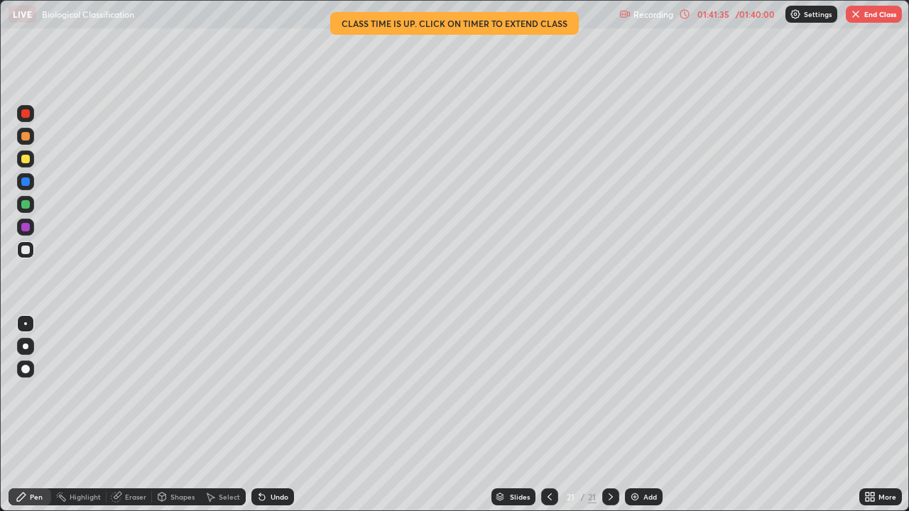
click at [882, 16] on button "End Class" at bounding box center [874, 14] width 56 height 17
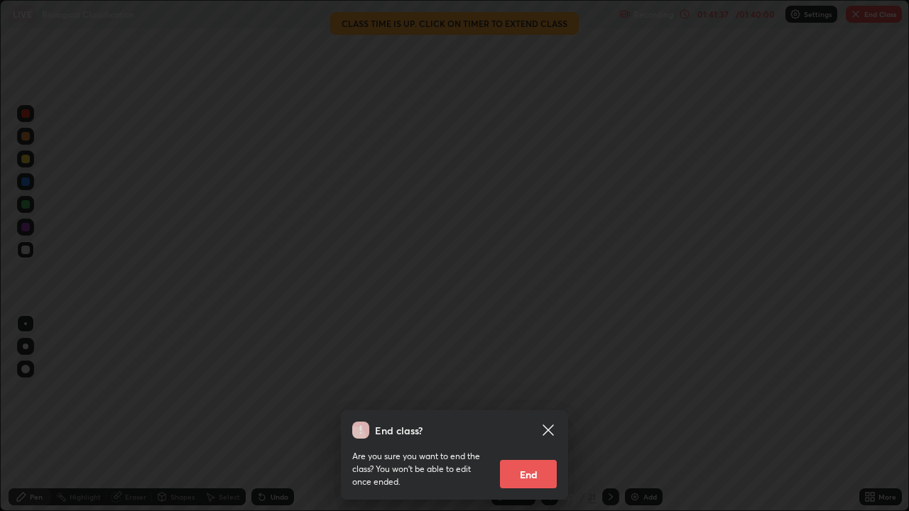
click at [540, 415] on button "End" at bounding box center [528, 474] width 57 height 28
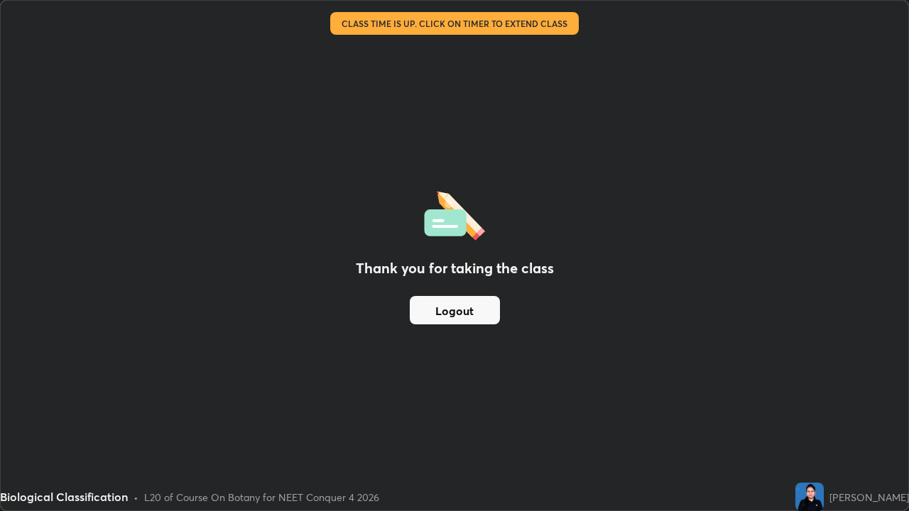
click at [471, 305] on button "Logout" at bounding box center [455, 310] width 90 height 28
